Goal: Check status: Check status

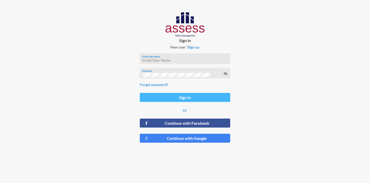
type input "NorhanSalama"
click at [193, 98] on button "Sign in" at bounding box center [185, 97] width 90 height 9
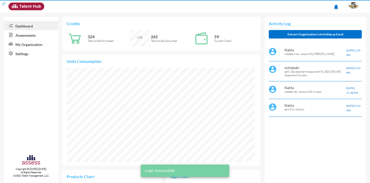
scroll to position [43, 86]
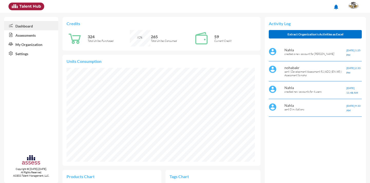
click at [30, 34] on link "Assessments" at bounding box center [31, 34] width 54 height 9
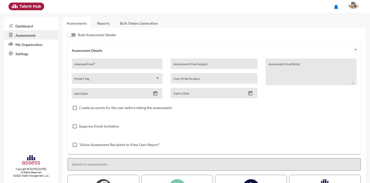
click at [108, 24] on link "Reports" at bounding box center [103, 23] width 21 height 13
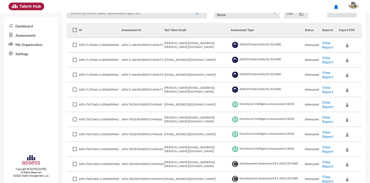
scroll to position [77, 0]
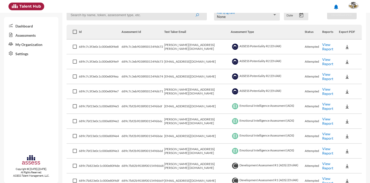
click at [325, 76] on link "View Report" at bounding box center [327, 76] width 11 height 9
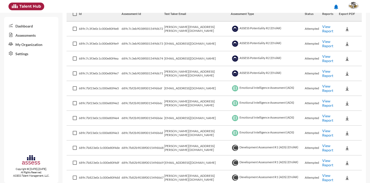
scroll to position [103, 0]
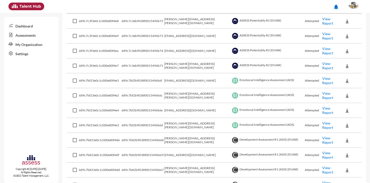
click at [329, 81] on link "View Report" at bounding box center [327, 80] width 11 height 9
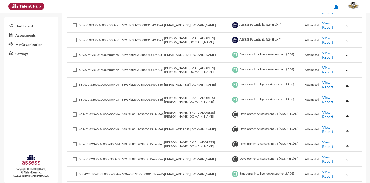
scroll to position [154, 0]
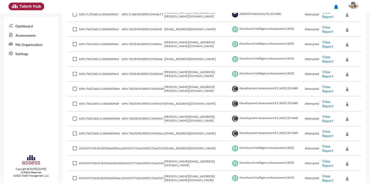
click at [322, 133] on link "View Report" at bounding box center [327, 133] width 11 height 9
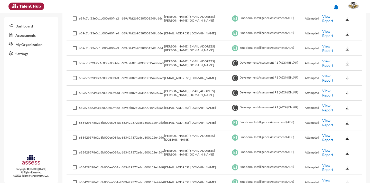
click at [325, 77] on link "View Report" at bounding box center [327, 78] width 11 height 9
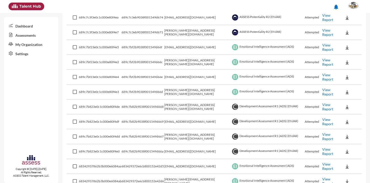
scroll to position [128, 0]
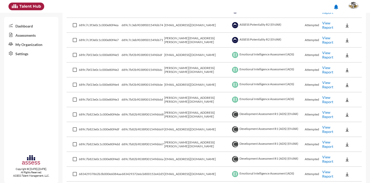
click at [322, 85] on link "View Report" at bounding box center [327, 84] width 11 height 9
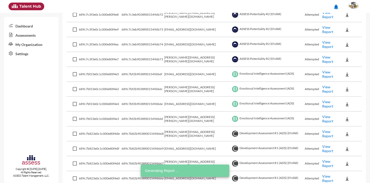
scroll to position [77, 0]
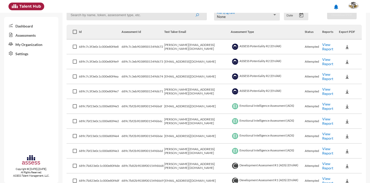
click at [322, 61] on link "View Report" at bounding box center [327, 61] width 11 height 9
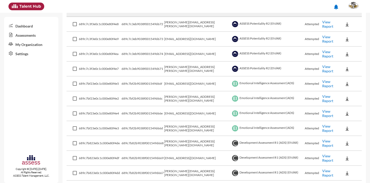
scroll to position [154, 0]
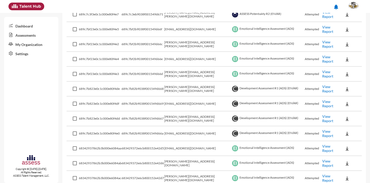
click at [322, 89] on link "View Report" at bounding box center [327, 89] width 11 height 9
click at [322, 119] on link "View Report" at bounding box center [327, 118] width 11 height 9
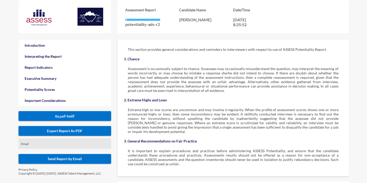
scroll to position [977, 0]
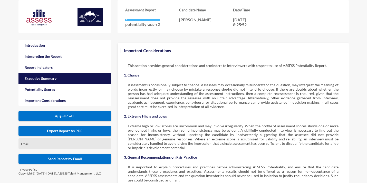
click at [56, 78] on link "Executive Summary" at bounding box center [65, 78] width 93 height 11
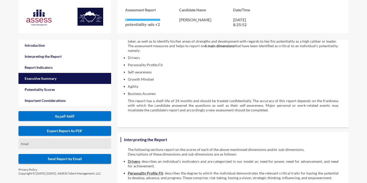
scroll to position [26, 0]
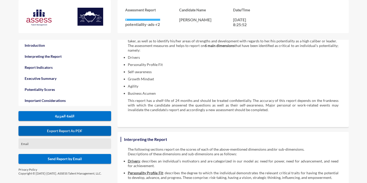
click at [76, 131] on span "Export Report As PDF" at bounding box center [64, 131] width 35 height 4
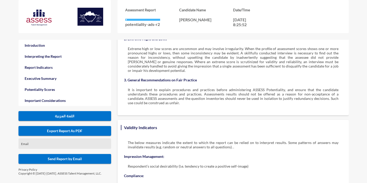
scroll to position [1079, 0]
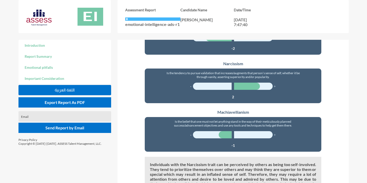
scroll to position [569, 0]
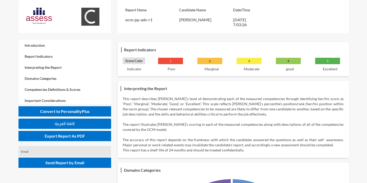
scroll to position [77, 0]
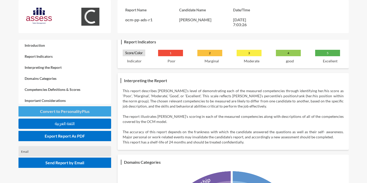
click at [67, 112] on span "Convert to PersonalityPlus" at bounding box center [65, 111] width 50 height 5
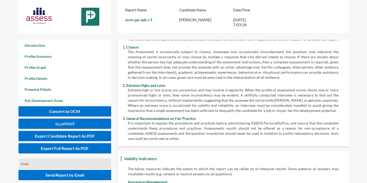
scroll to position [4626, 0]
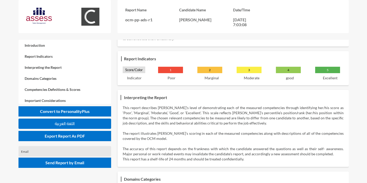
scroll to position [59, 0]
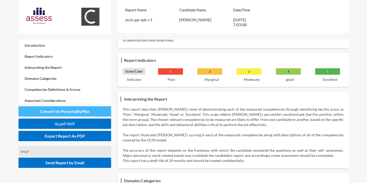
click at [84, 109] on span "Convert to PersonalityPlus" at bounding box center [65, 111] width 50 height 5
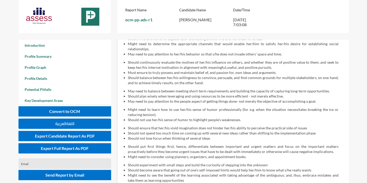
scroll to position [1233, 0]
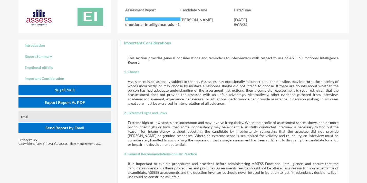
scroll to position [766, 0]
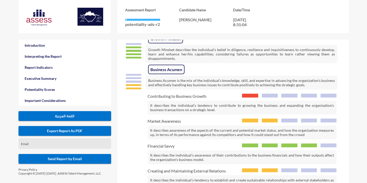
scroll to position [822, 0]
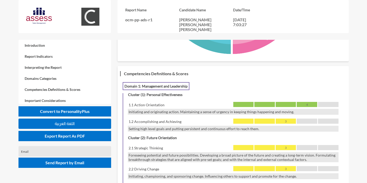
scroll to position [187, 0]
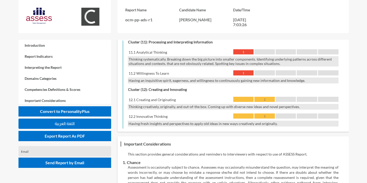
scroll to position [773, 0]
